Goal: Task Accomplishment & Management: Manage account settings

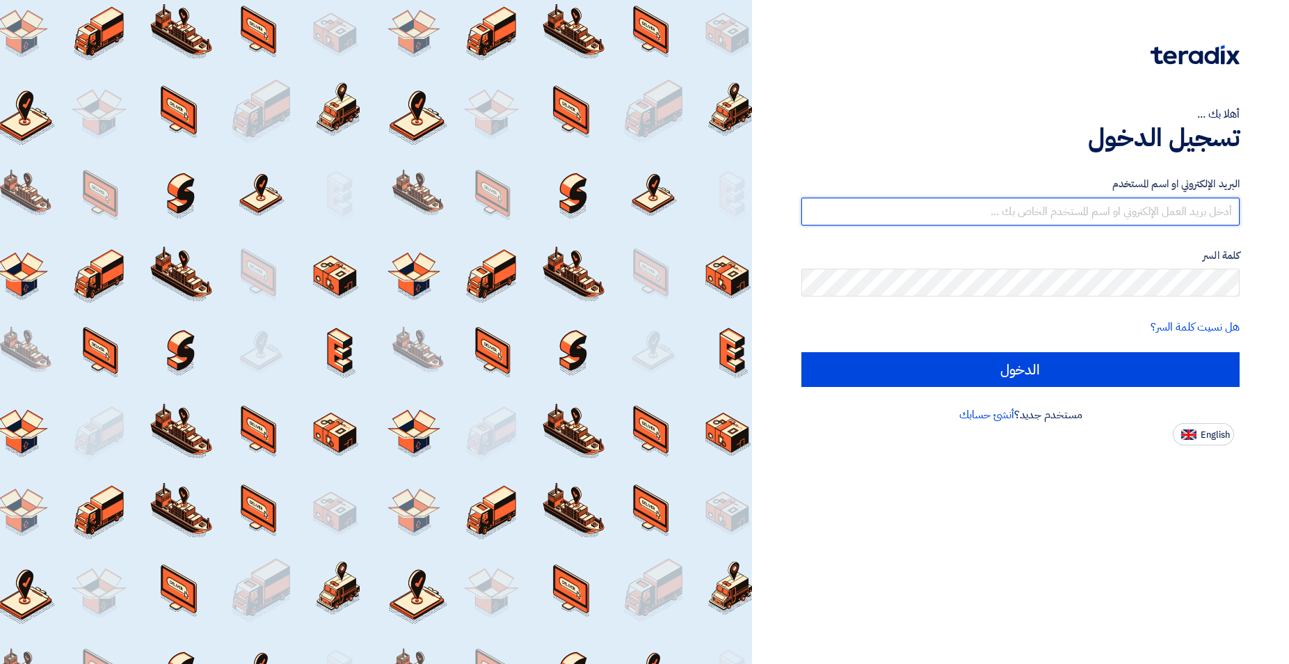
click at [1113, 218] on input "text" at bounding box center [1020, 212] width 438 height 28
click at [1210, 210] on input "[EMAIL_ADDRESS]com" at bounding box center [1020, 212] width 438 height 28
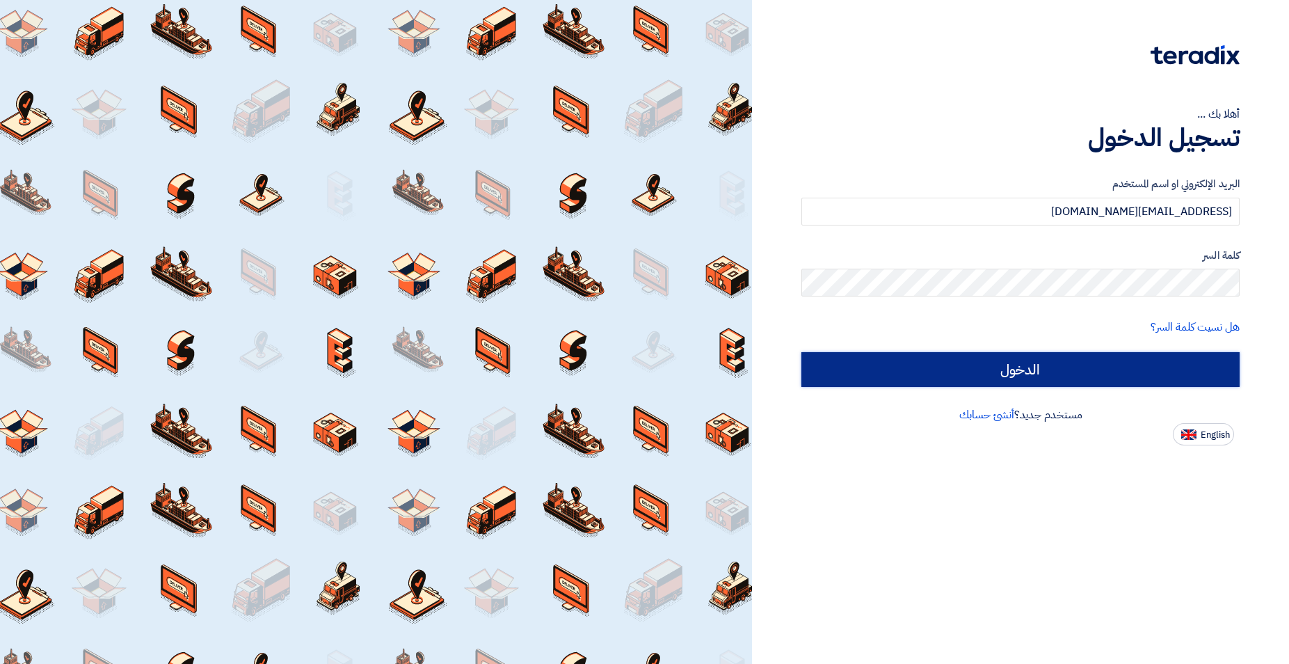
click at [1026, 374] on input "الدخول" at bounding box center [1020, 369] width 438 height 35
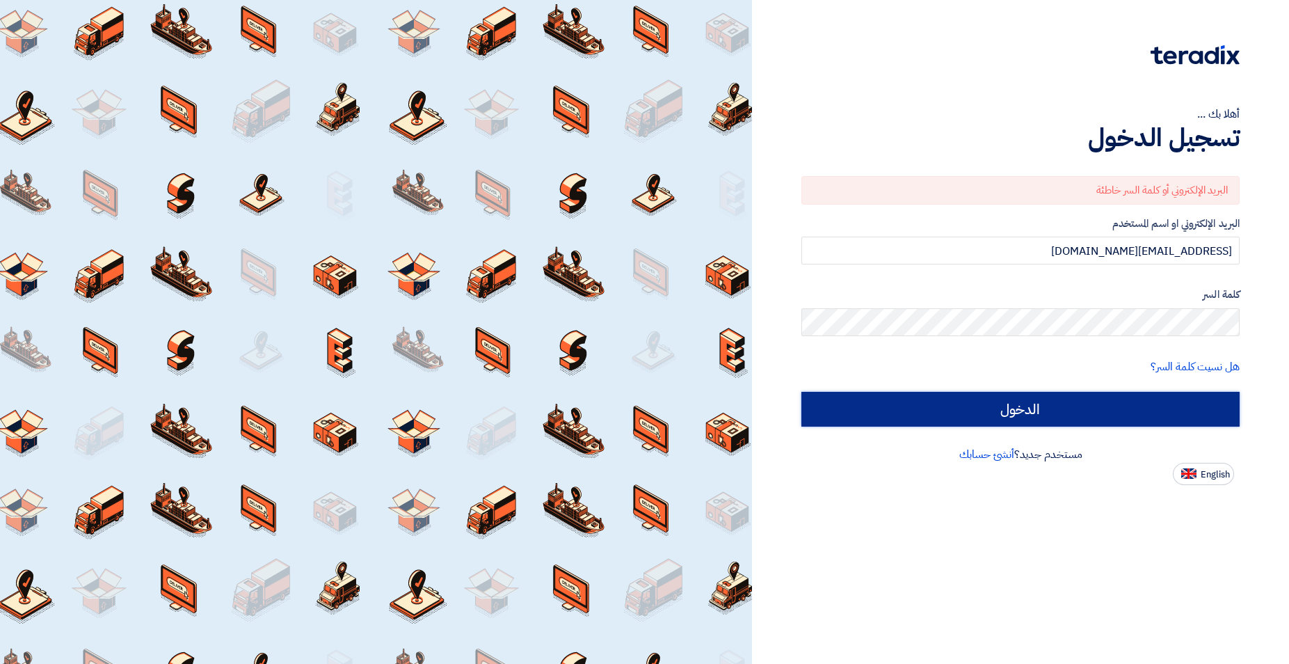
click at [1057, 409] on input "الدخول" at bounding box center [1020, 409] width 438 height 35
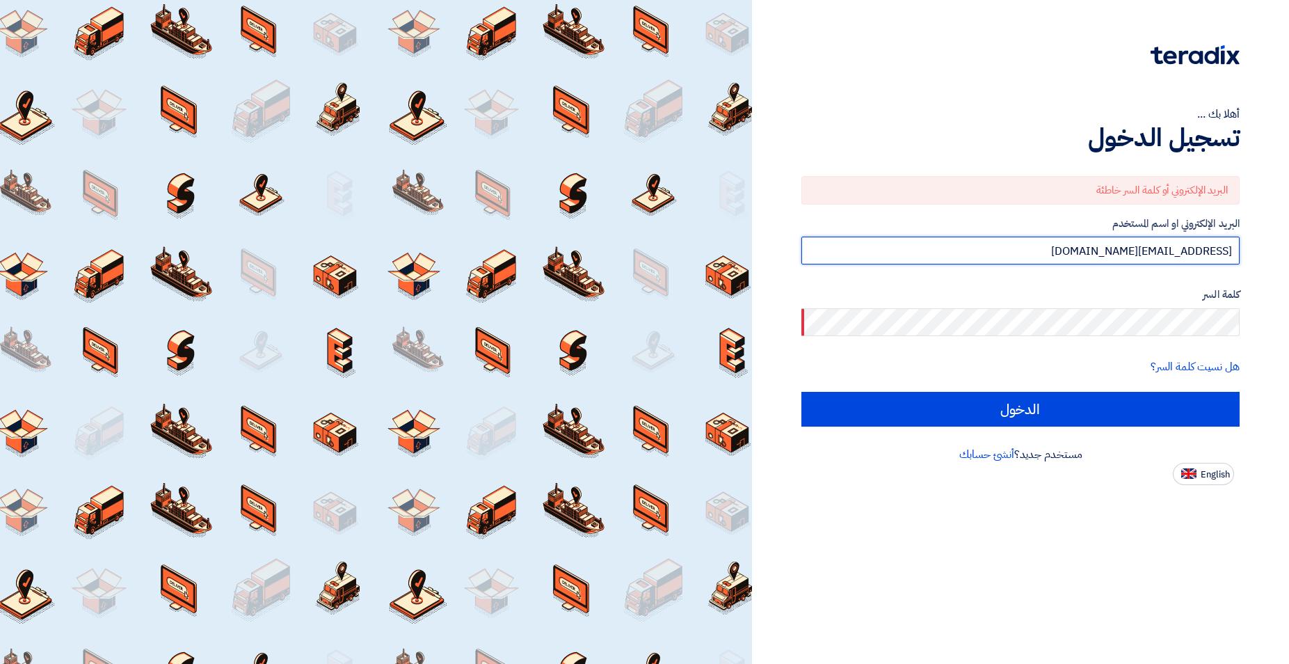
click at [1137, 250] on input "[EMAIL_ADDRESS][DOMAIN_NAME]" at bounding box center [1020, 251] width 438 height 28
type input "[EMAIL_ADDRESS][DOMAIN_NAME]"
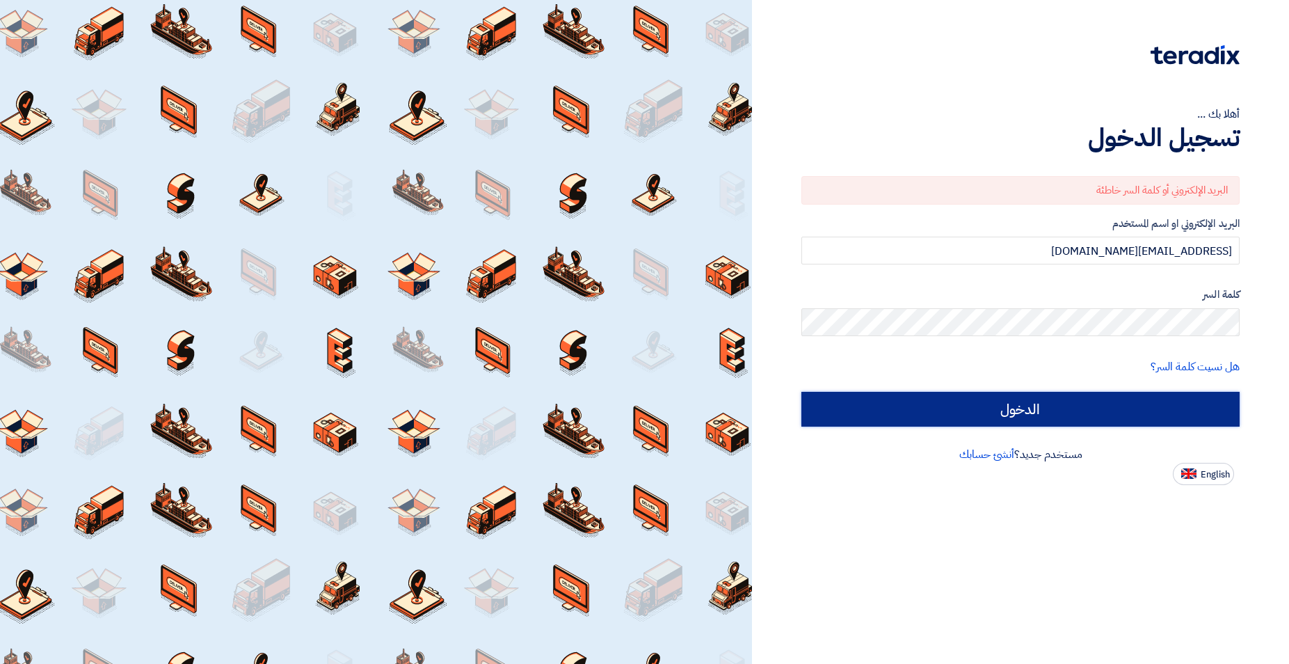
click at [1050, 415] on input "الدخول" at bounding box center [1020, 409] width 438 height 35
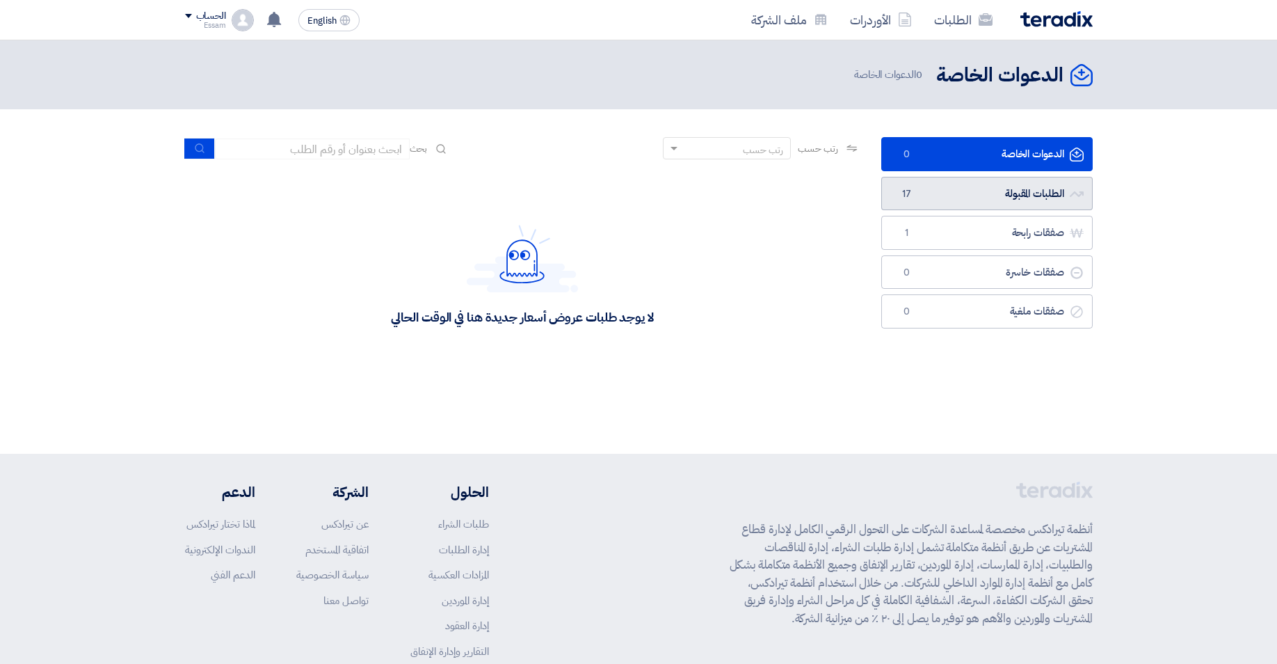
click at [1045, 191] on link "الطلبات المقبولة الطلبات المقبولة 17" at bounding box center [986, 194] width 211 height 34
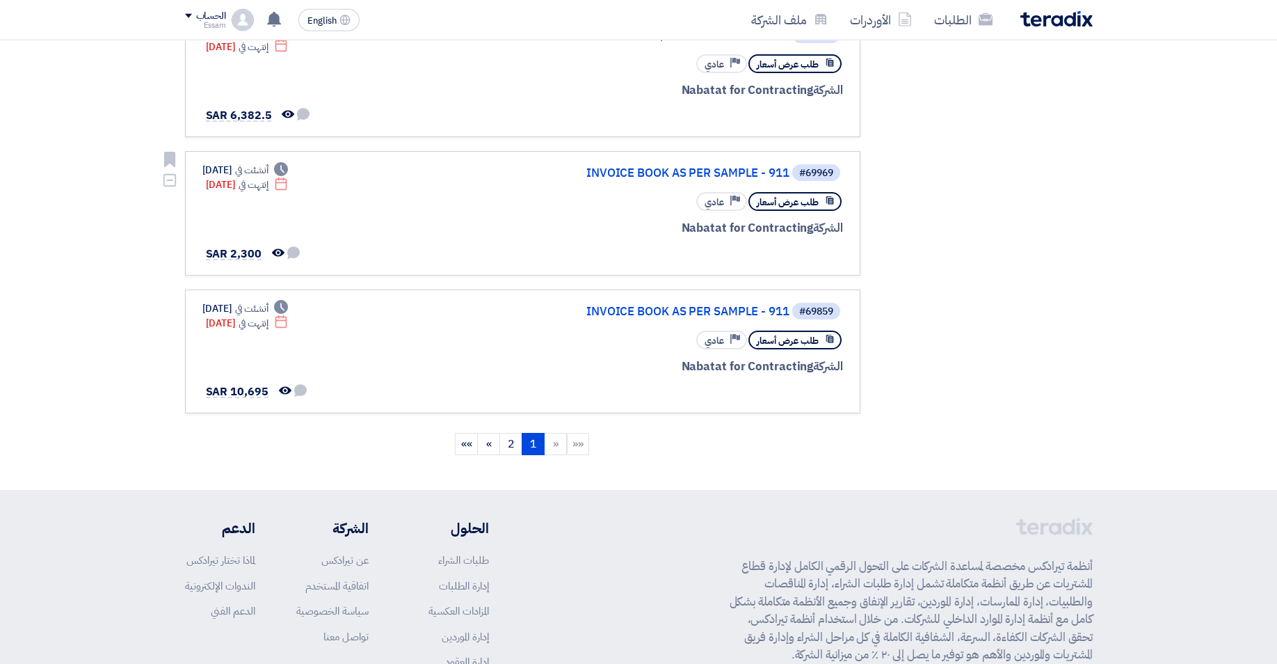
scroll to position [1135, 0]
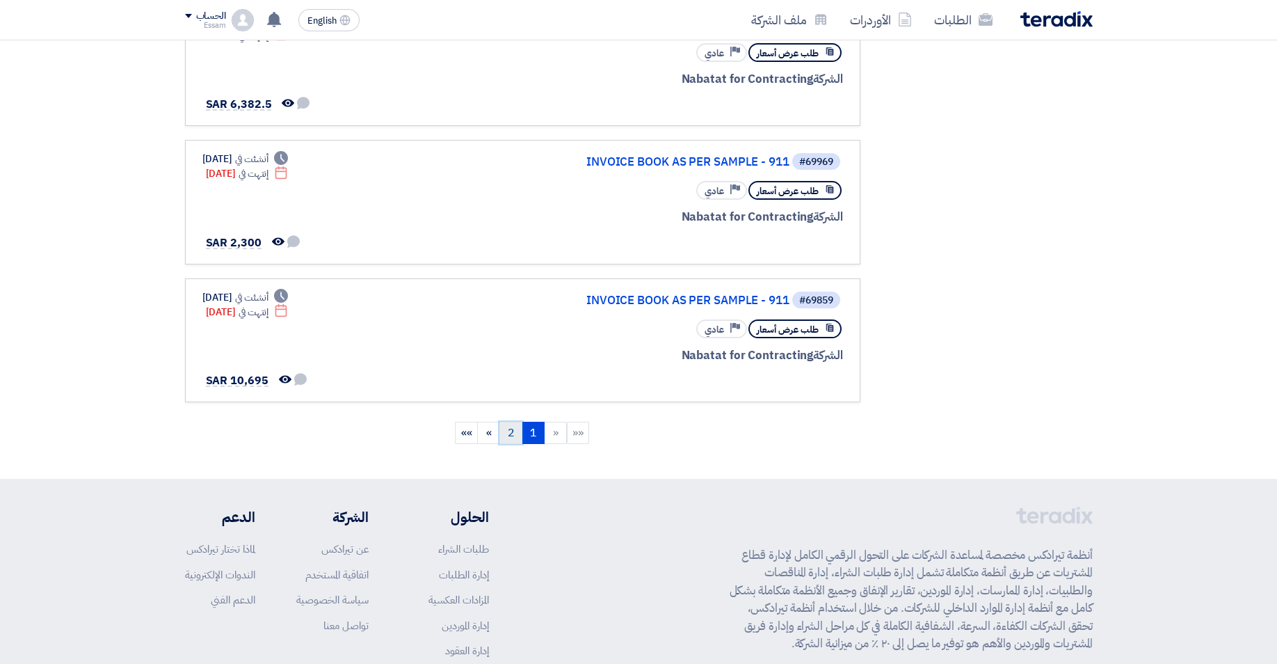
click at [509, 432] on link "2" at bounding box center [510, 433] width 23 height 22
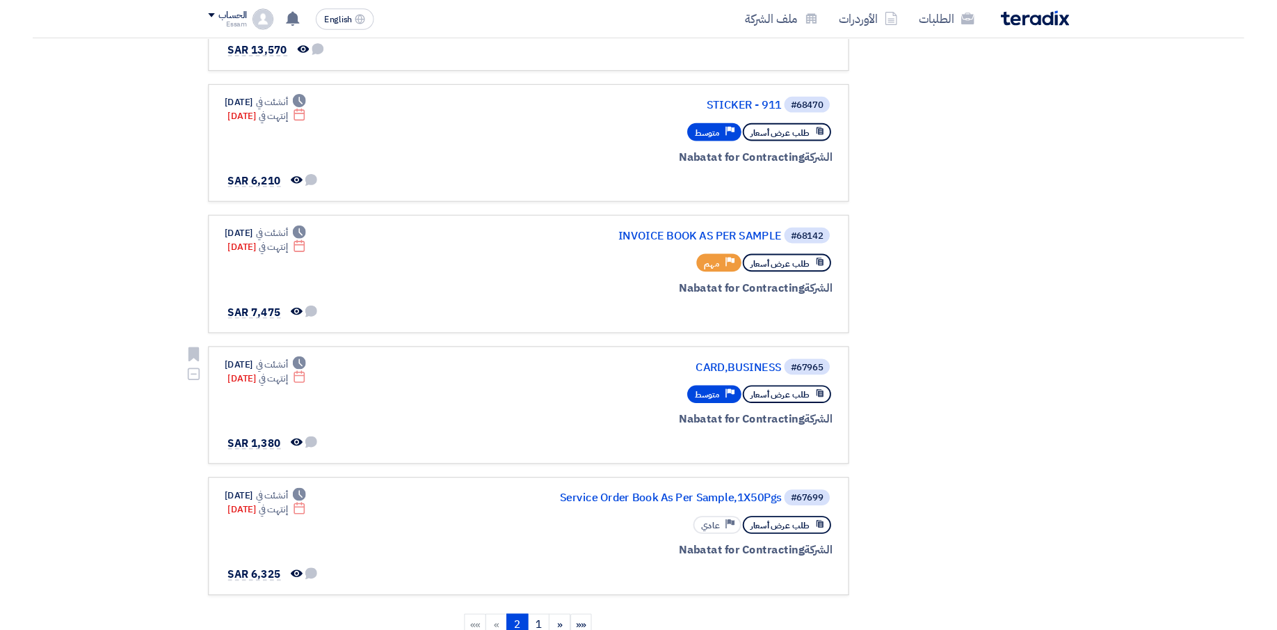
scroll to position [426, 0]
